Goal: Book appointment/travel/reservation

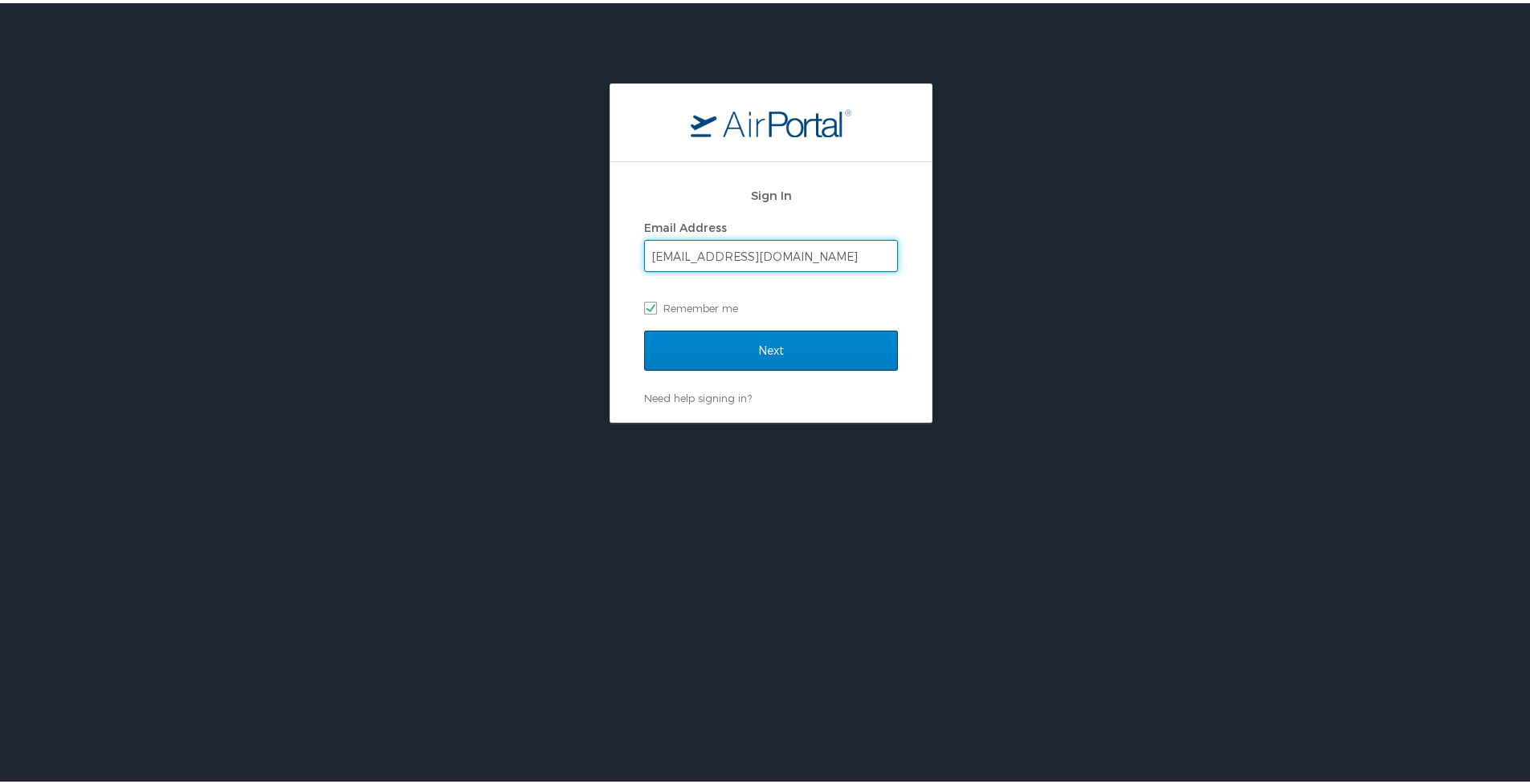
click at [836, 360] on input "Next" at bounding box center [771, 347] width 254 height 40
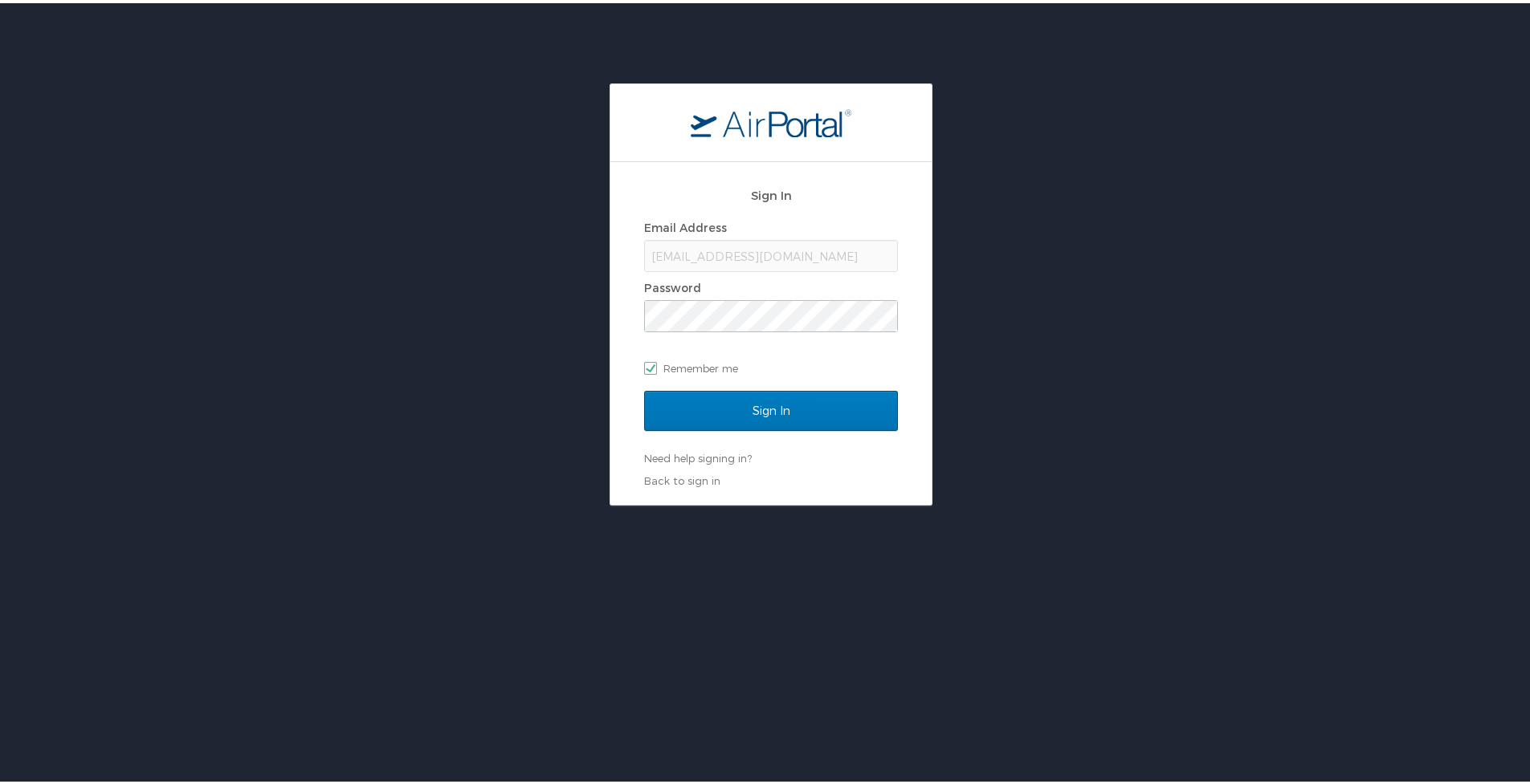
click at [787, 429] on div "Sign In" at bounding box center [771, 418] width 254 height 60
click at [793, 417] on input "Sign In" at bounding box center [771, 407] width 254 height 40
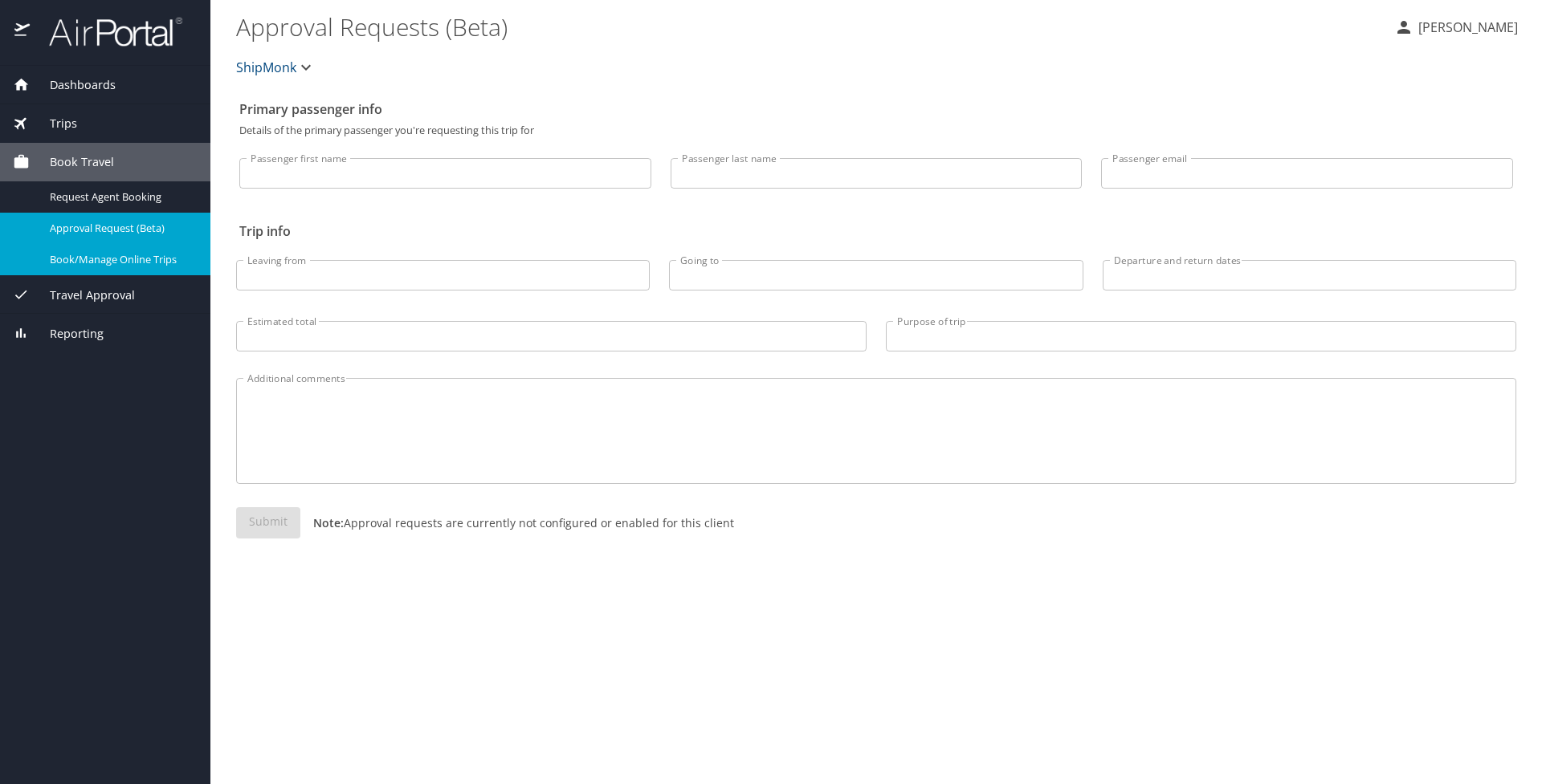
click at [172, 261] on span "Book/Manage Online Trips" at bounding box center [120, 259] width 141 height 15
